Goal: Task Accomplishment & Management: Manage account settings

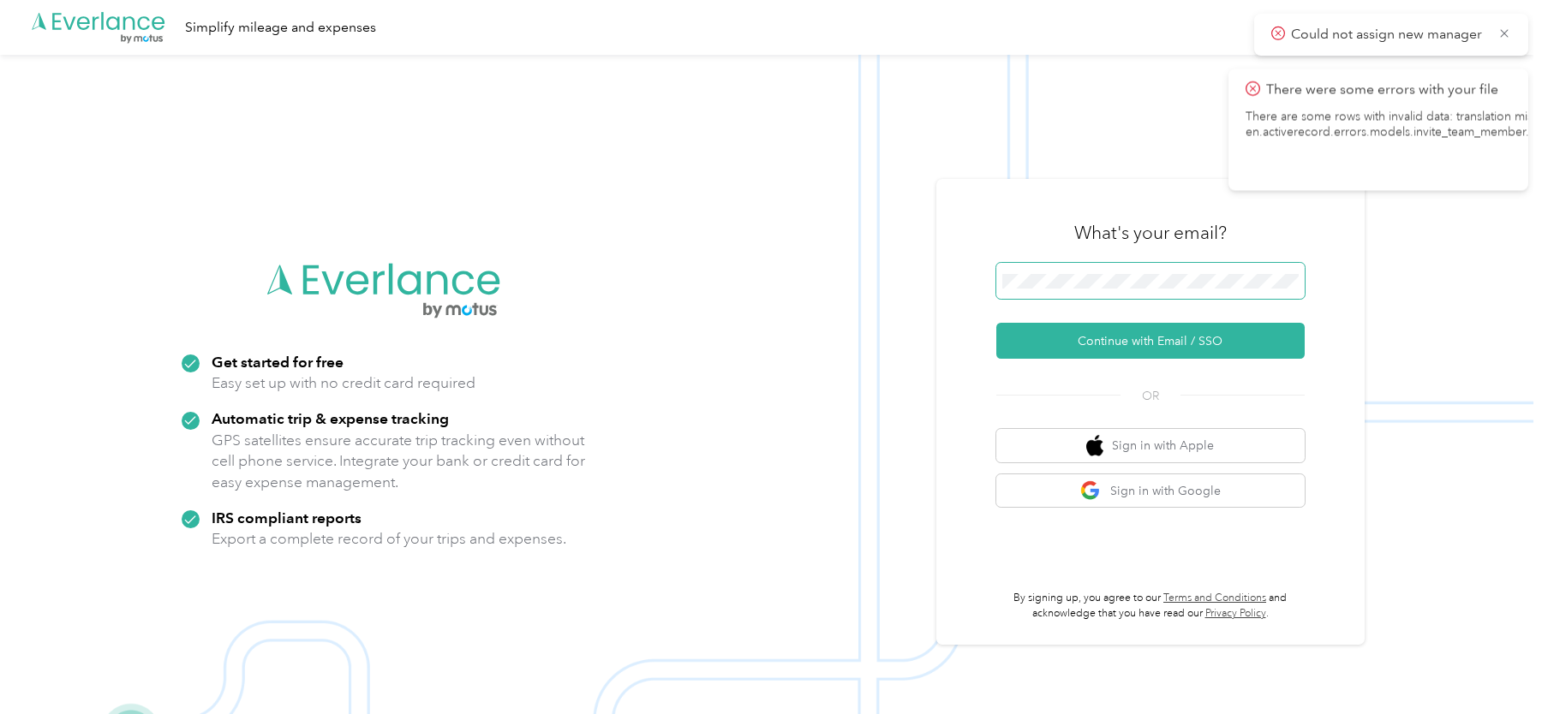
click at [996, 323] on button "Continue with Email / SSO" at bounding box center [1150, 341] width 308 height 36
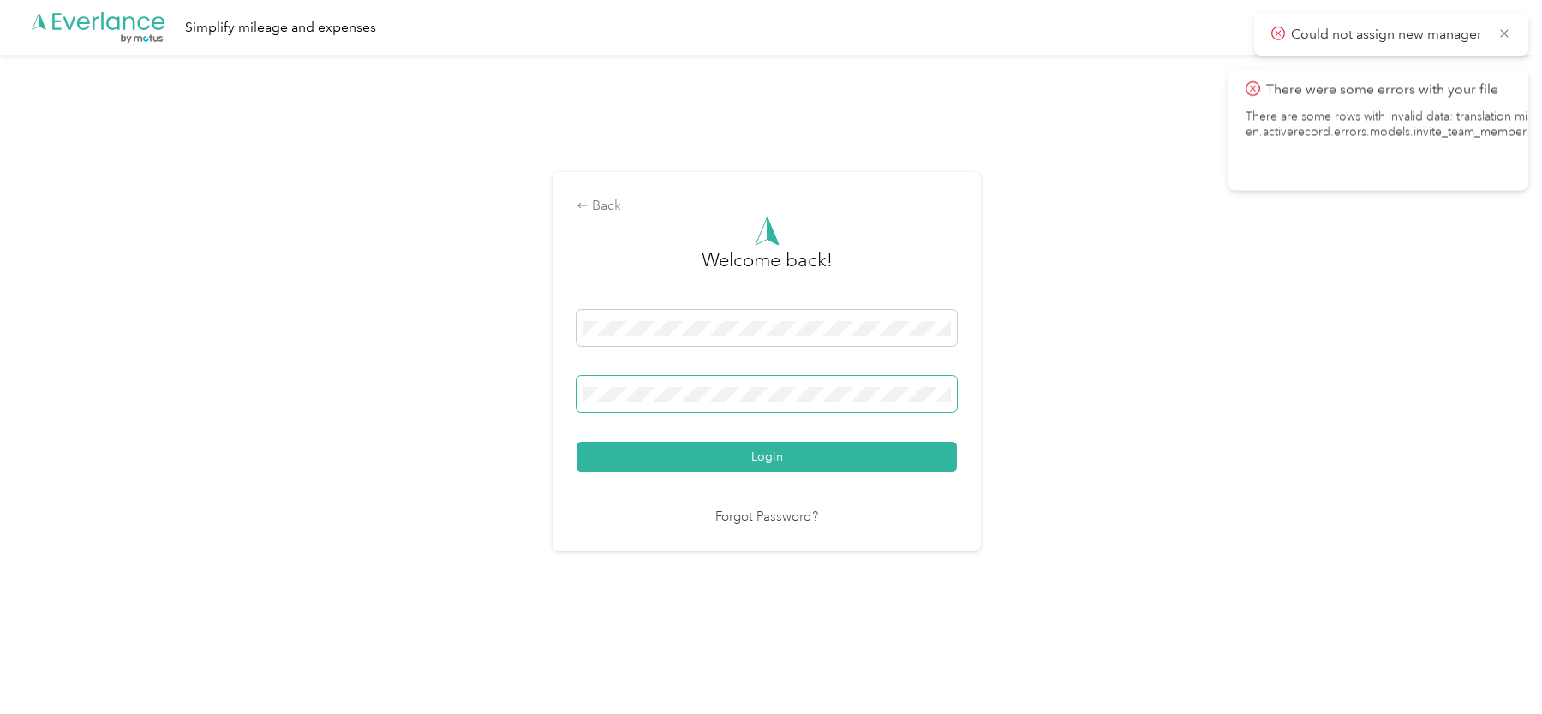
click at [577, 442] on button "Login" at bounding box center [767, 457] width 380 height 30
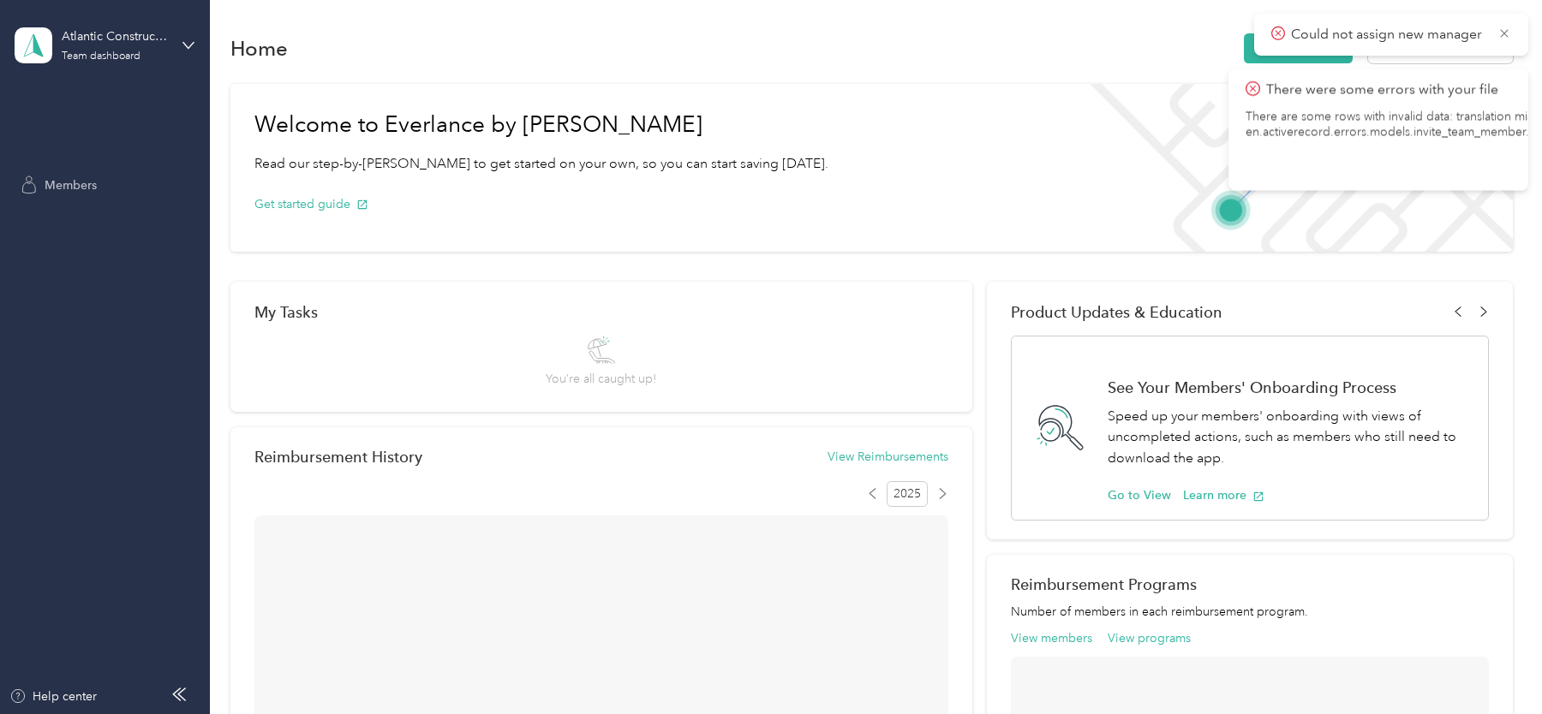
click at [92, 194] on div "Members" at bounding box center [105, 185] width 180 height 31
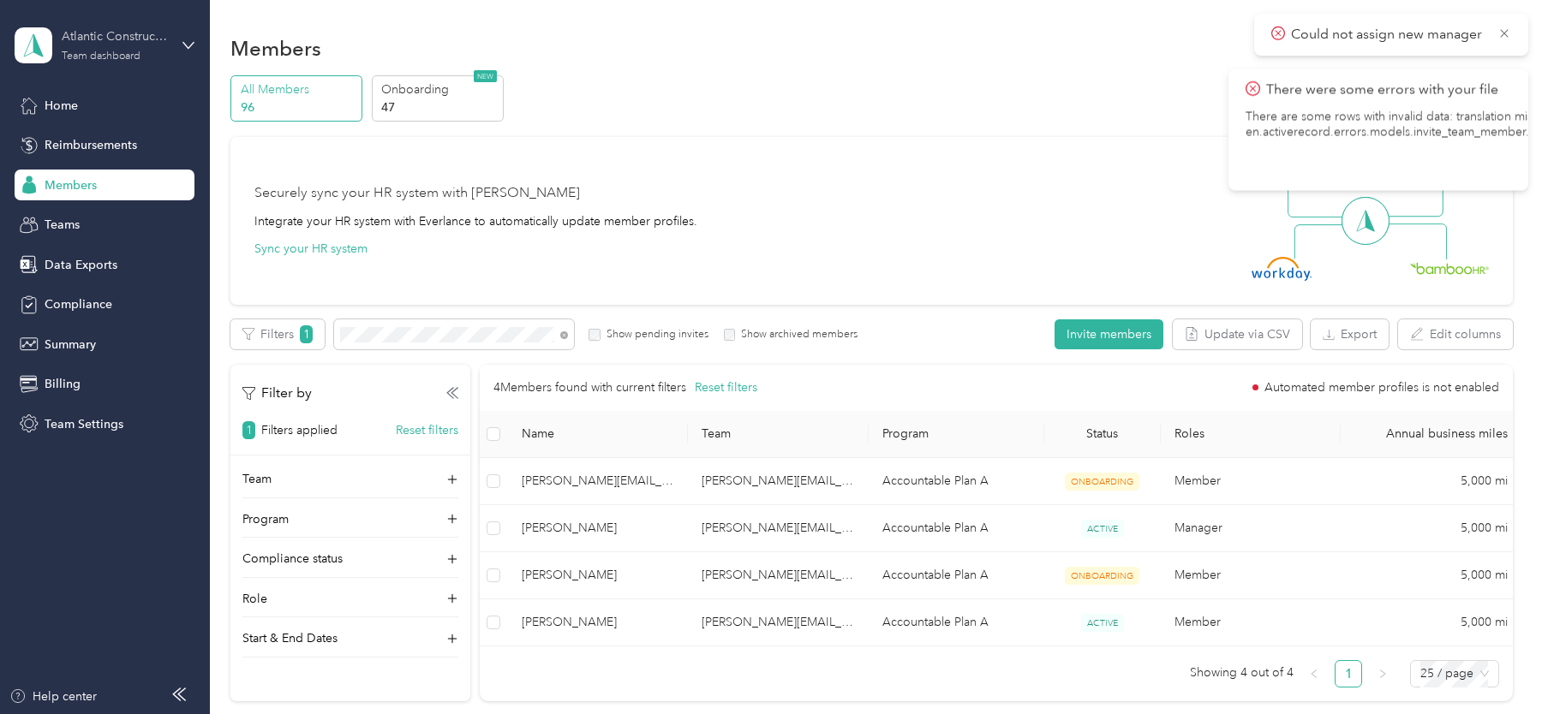
click at [105, 53] on div "Team dashboard" at bounding box center [101, 56] width 79 height 10
click at [138, 219] on div "Log out" at bounding box center [195, 219] width 337 height 30
